Goal: Check status: Check status

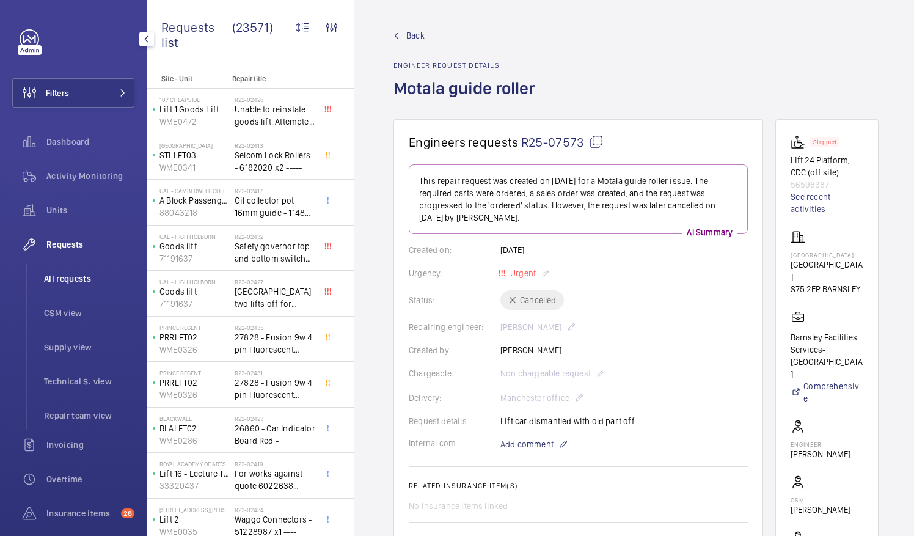
click at [78, 275] on span "All requests" at bounding box center [89, 278] width 90 height 12
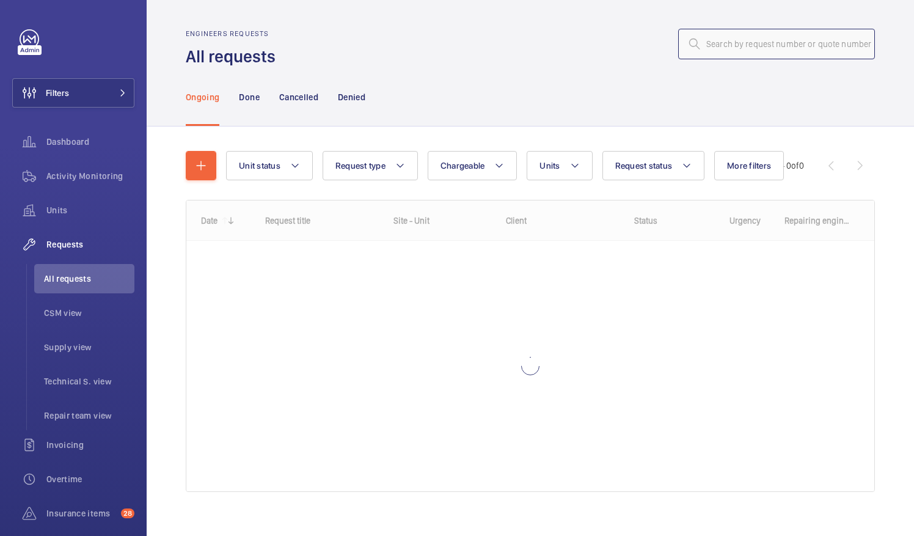
click at [755, 48] on input "text" at bounding box center [776, 44] width 197 height 31
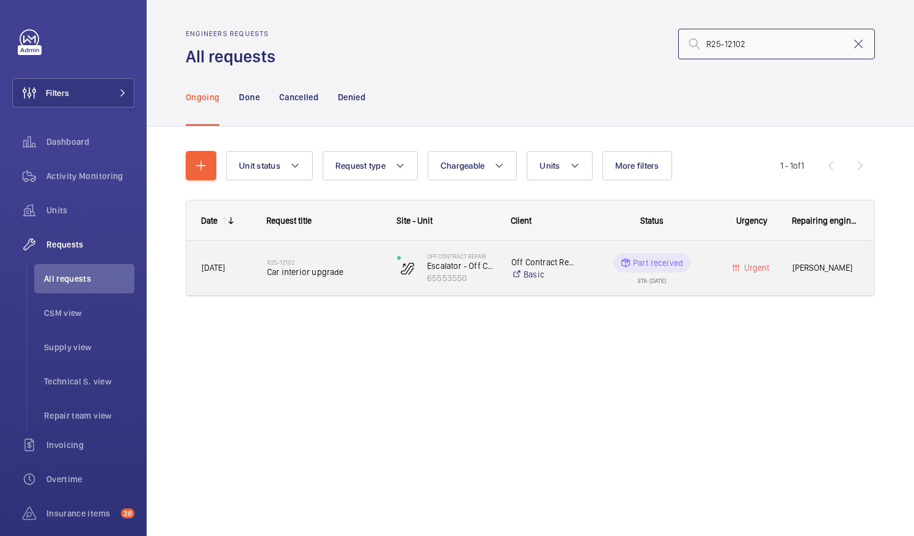
type input "R25-12102"
click at [290, 274] on span "Car interior upgrade" at bounding box center [324, 272] width 114 height 12
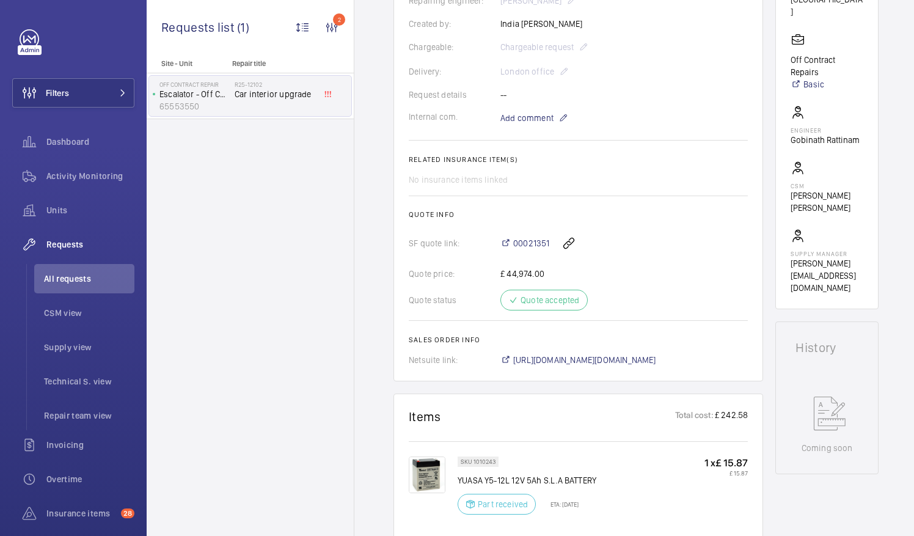
scroll to position [305, 0]
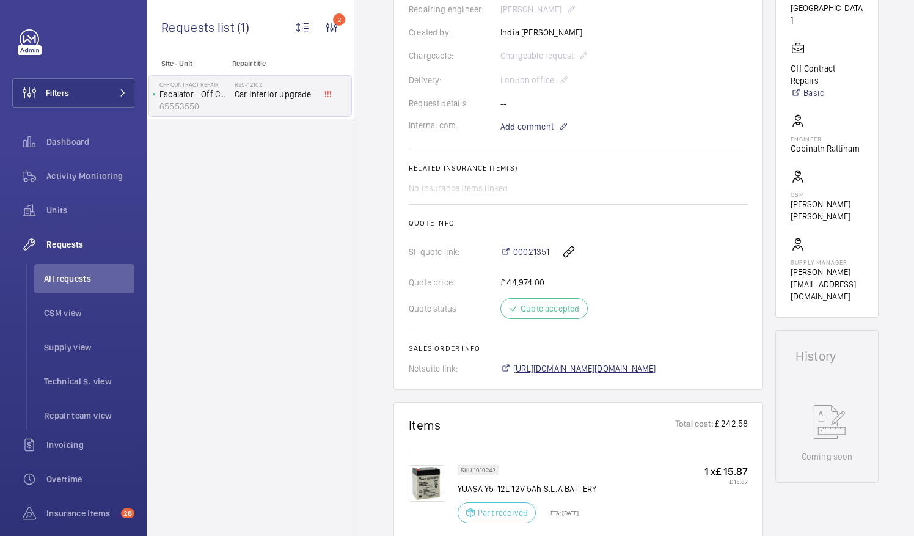
click at [622, 362] on span "[URL][DOMAIN_NAME][DOMAIN_NAME]" at bounding box center [584, 368] width 143 height 12
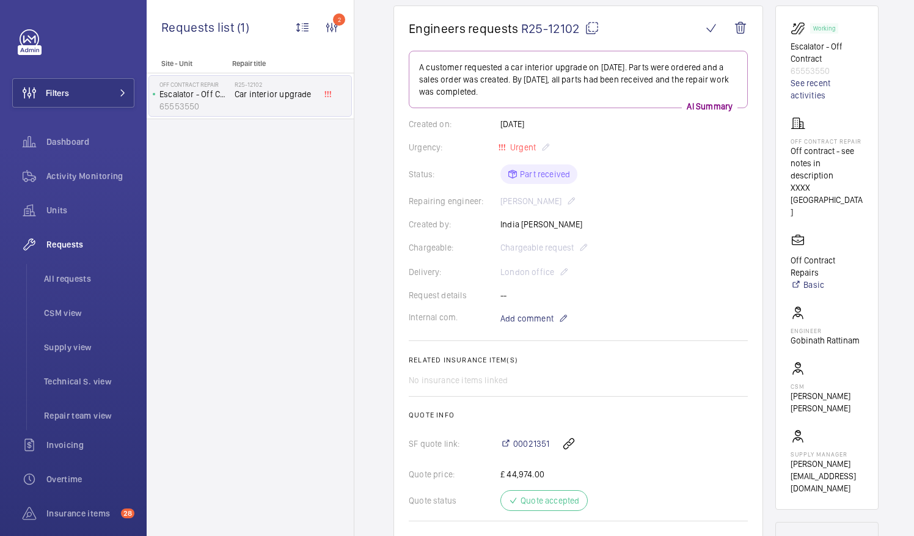
scroll to position [0, 0]
